Goal: Task Accomplishment & Management: Manage account settings

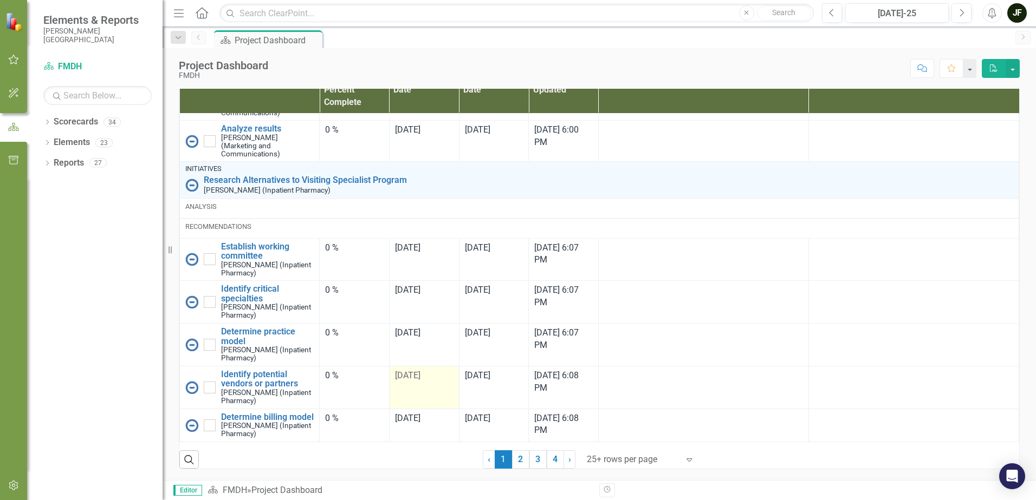
scroll to position [720, 0]
click at [519, 463] on link "2" at bounding box center [520, 460] width 17 height 18
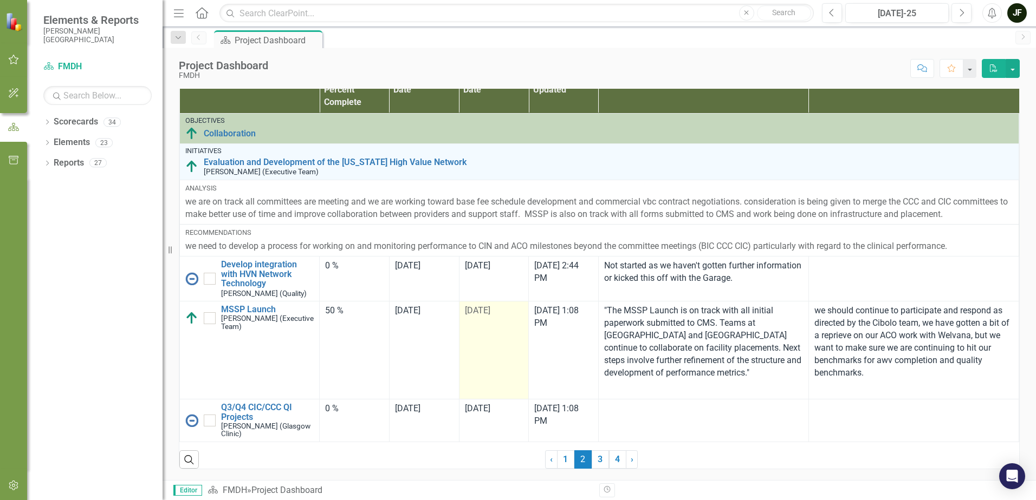
checkbox input "true"
checkbox input "false"
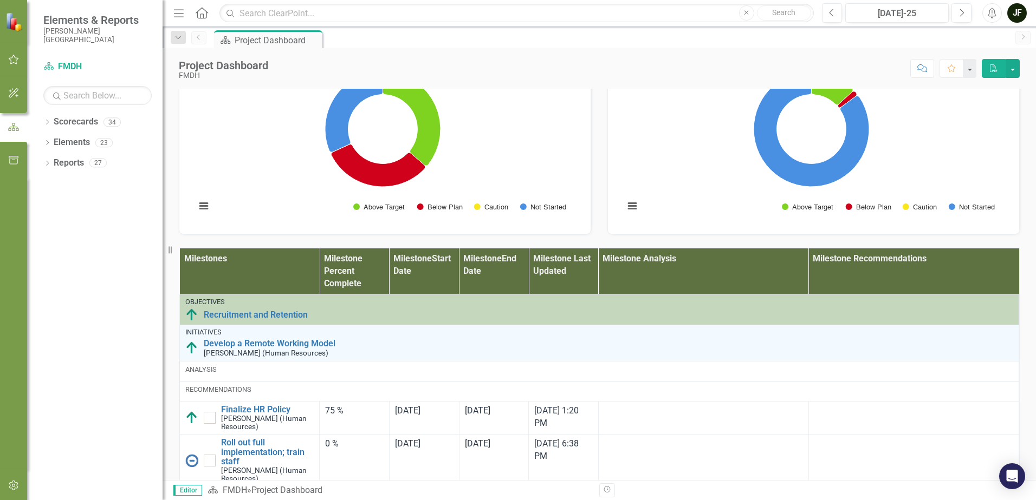
scroll to position [666, 0]
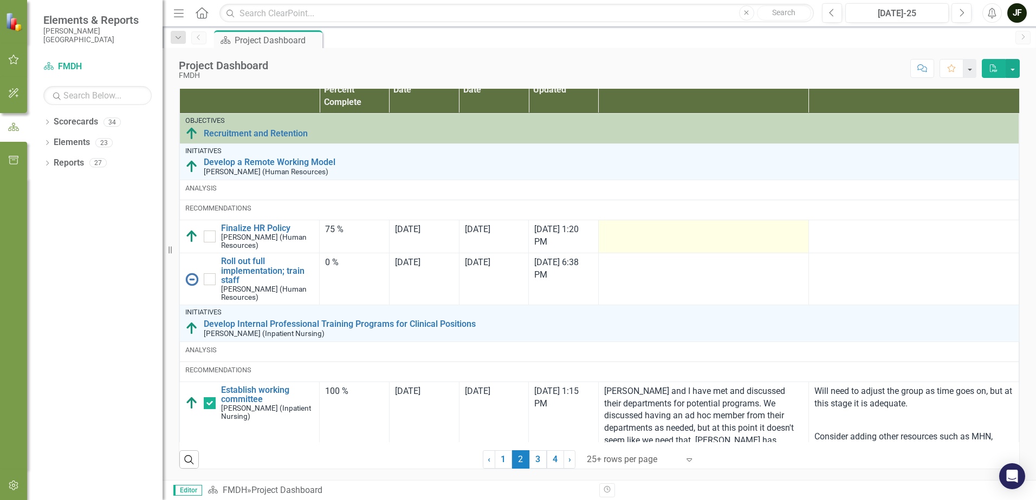
click at [626, 253] on td at bounding box center [703, 236] width 210 height 33
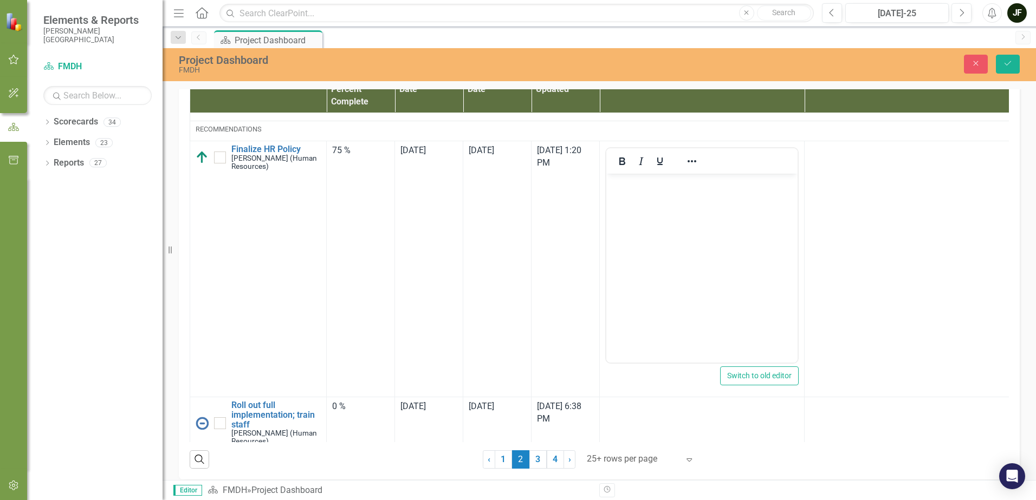
scroll to position [54, 0]
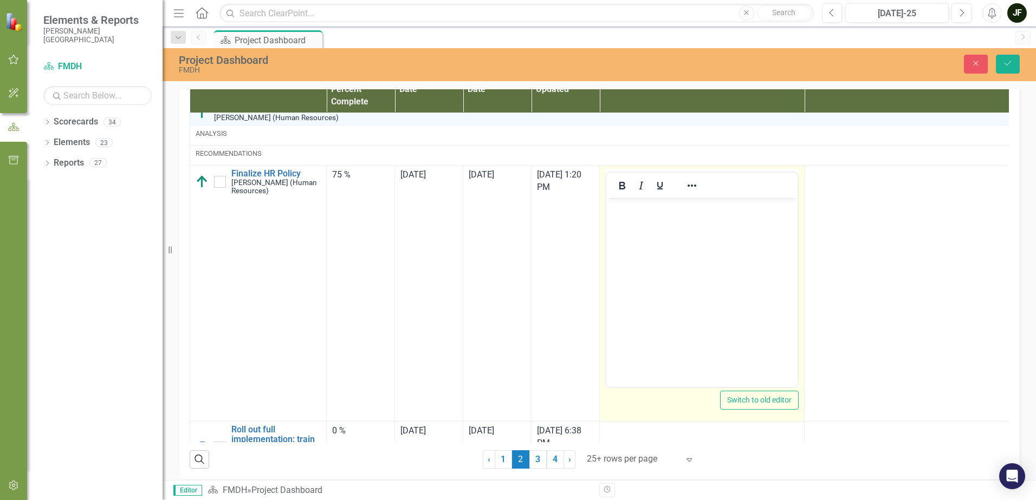
click at [628, 220] on body "Rich Text Area. Press ALT-0 for help." at bounding box center [701, 279] width 191 height 162
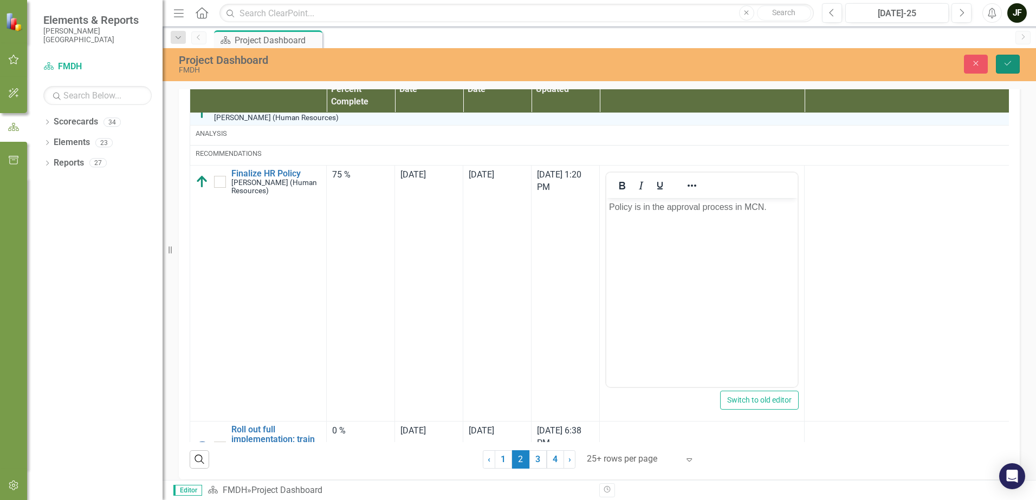
click at [1009, 62] on icon "Save" at bounding box center [1008, 64] width 10 height 8
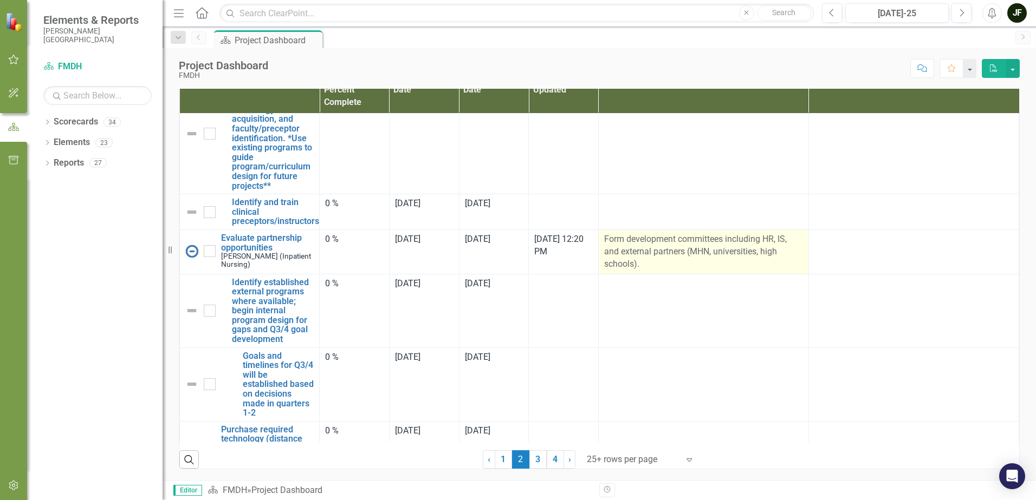
scroll to position [1246, 0]
